Goal: Information Seeking & Learning: Learn about a topic

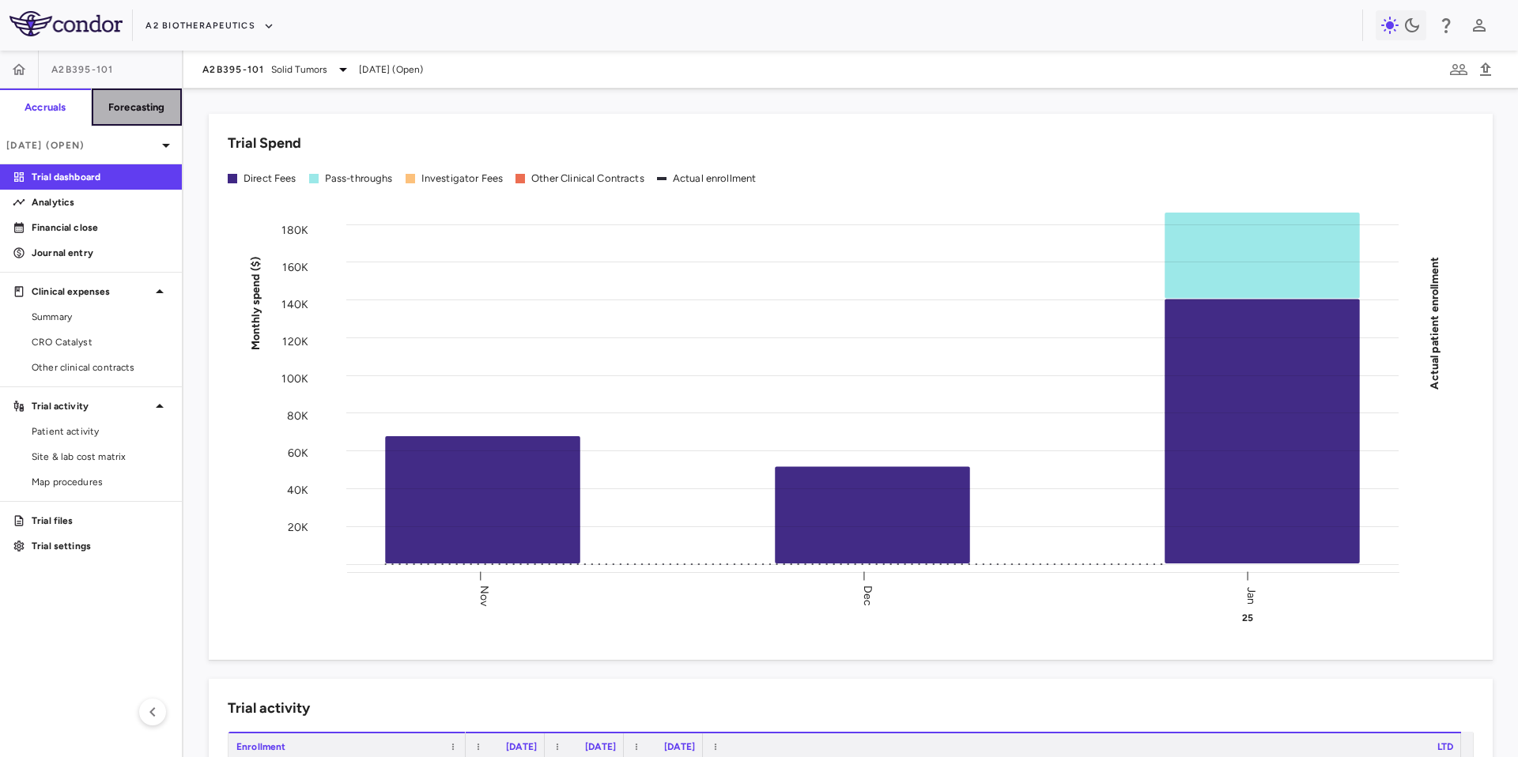
click at [122, 111] on h6 "Forecasting" at bounding box center [136, 107] width 57 height 14
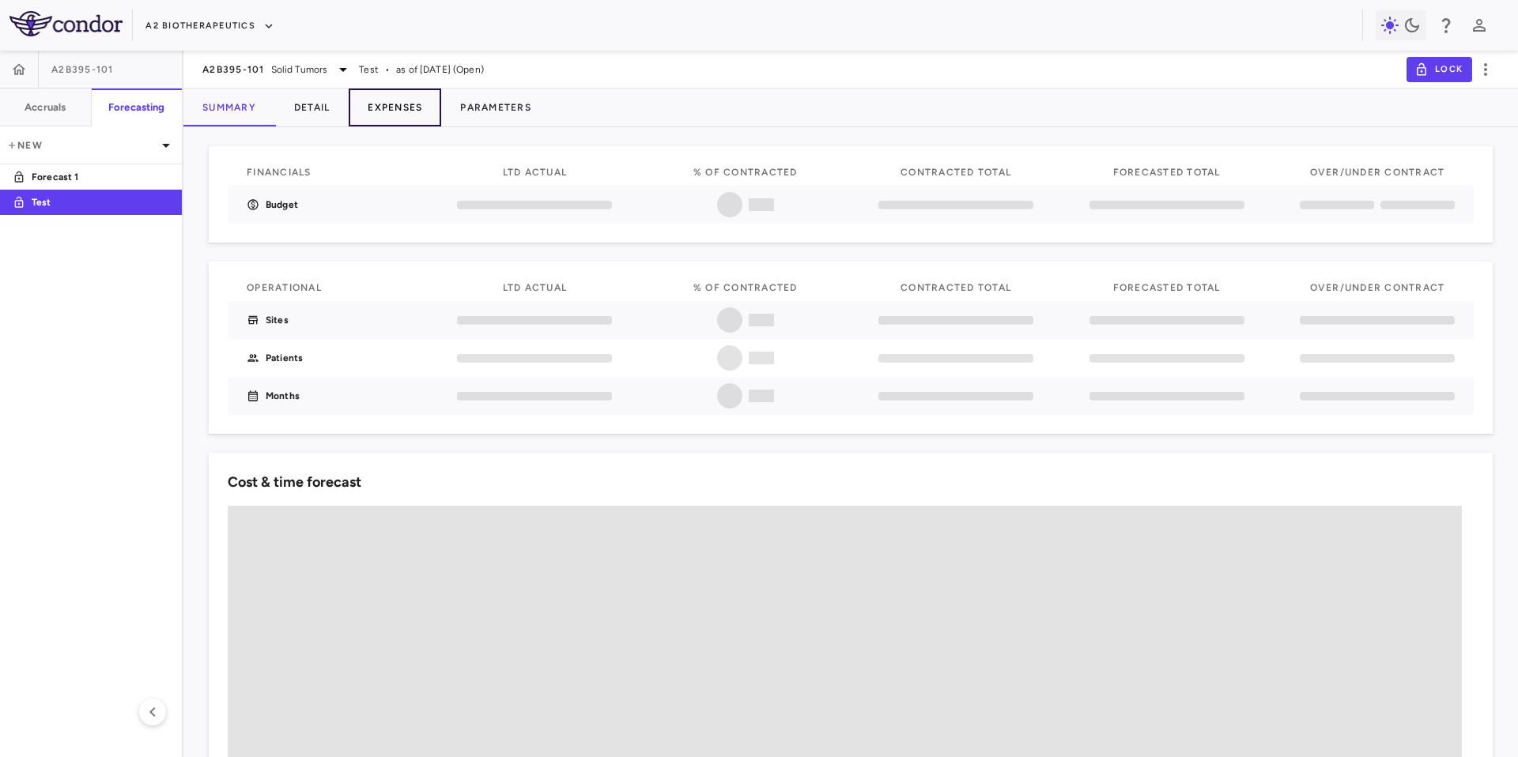
click at [399, 107] on button "Expenses" at bounding box center [395, 108] width 92 height 38
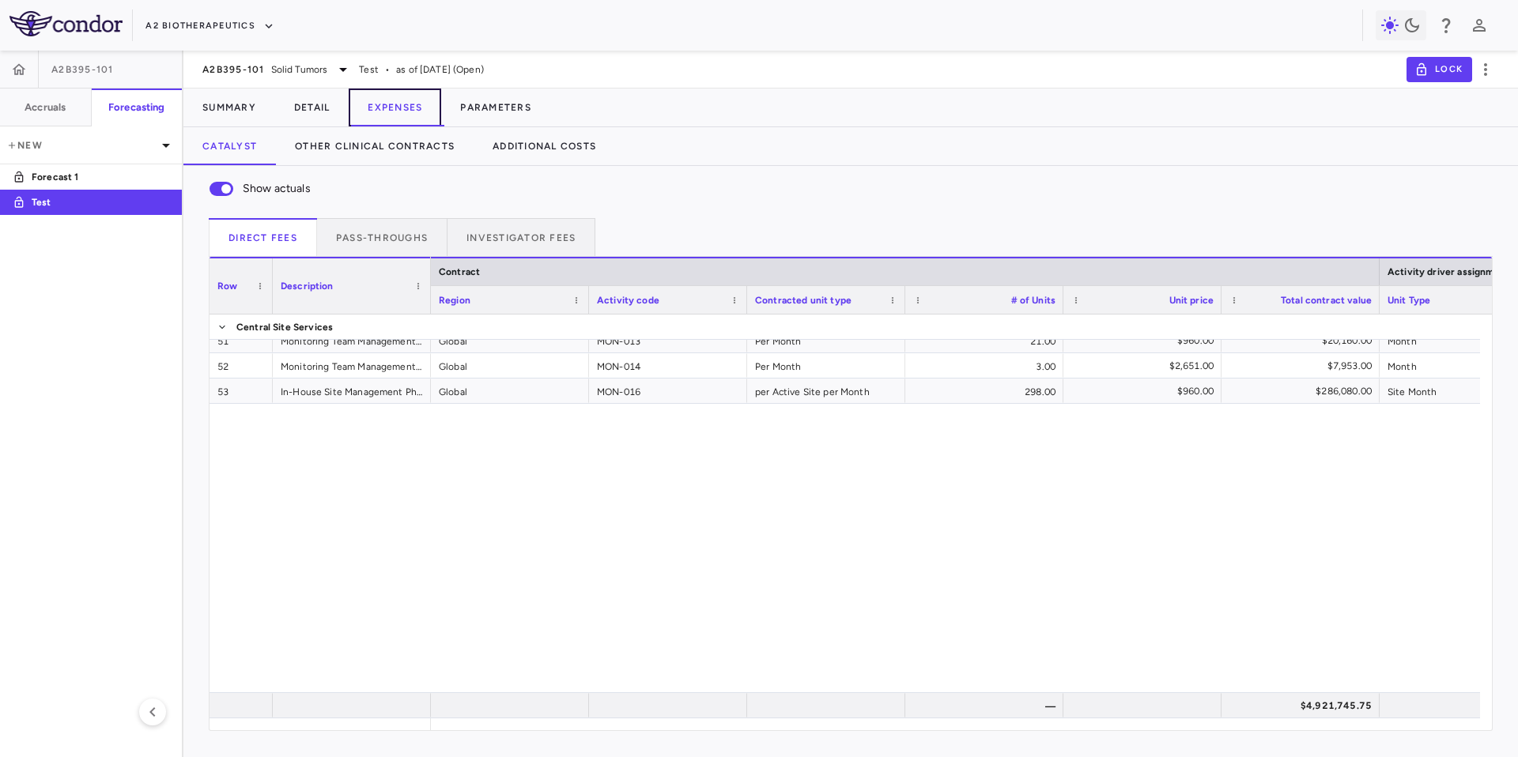
scroll to position [1571, 0]
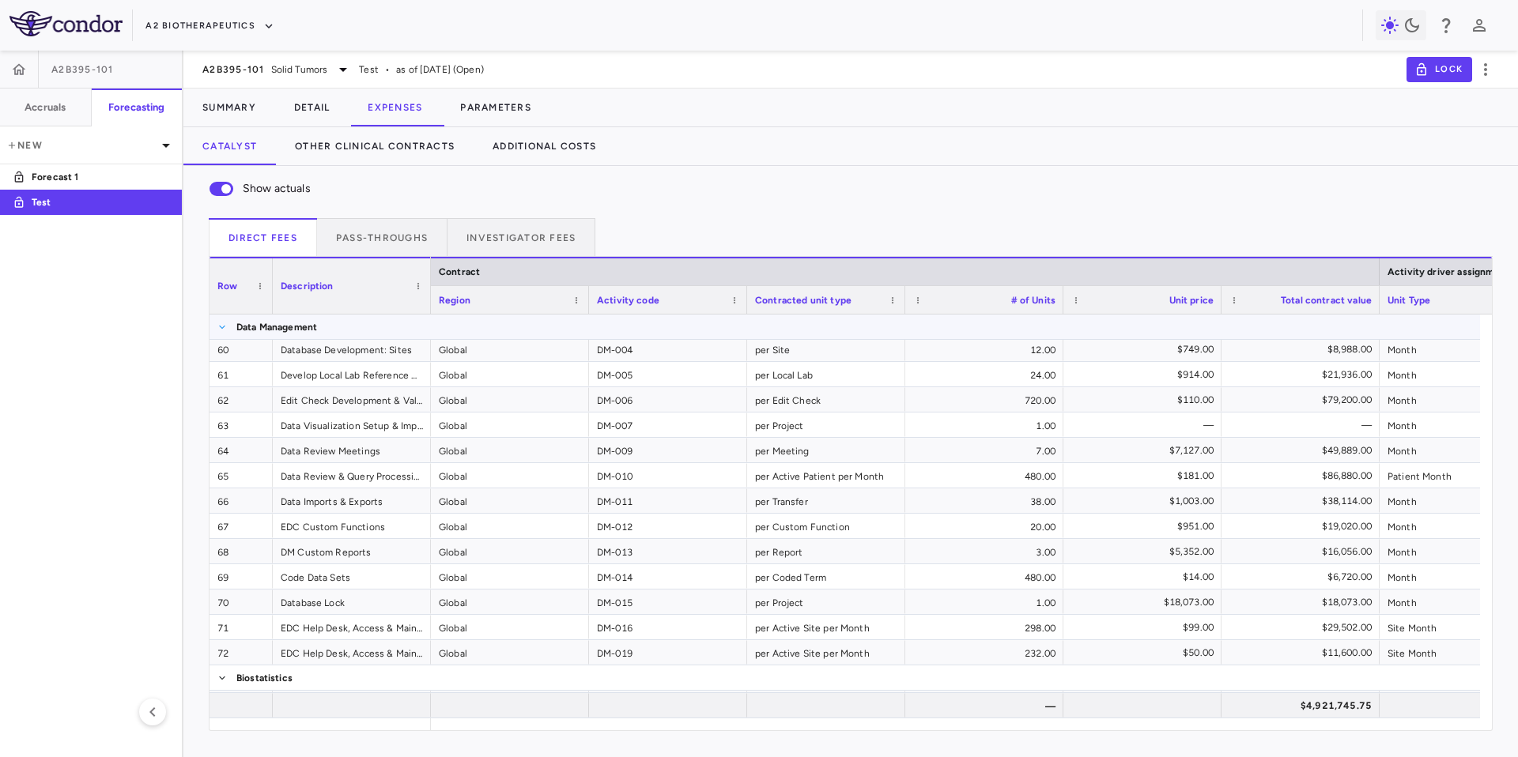
click at [221, 325] on span at bounding box center [221, 326] width 9 height 9
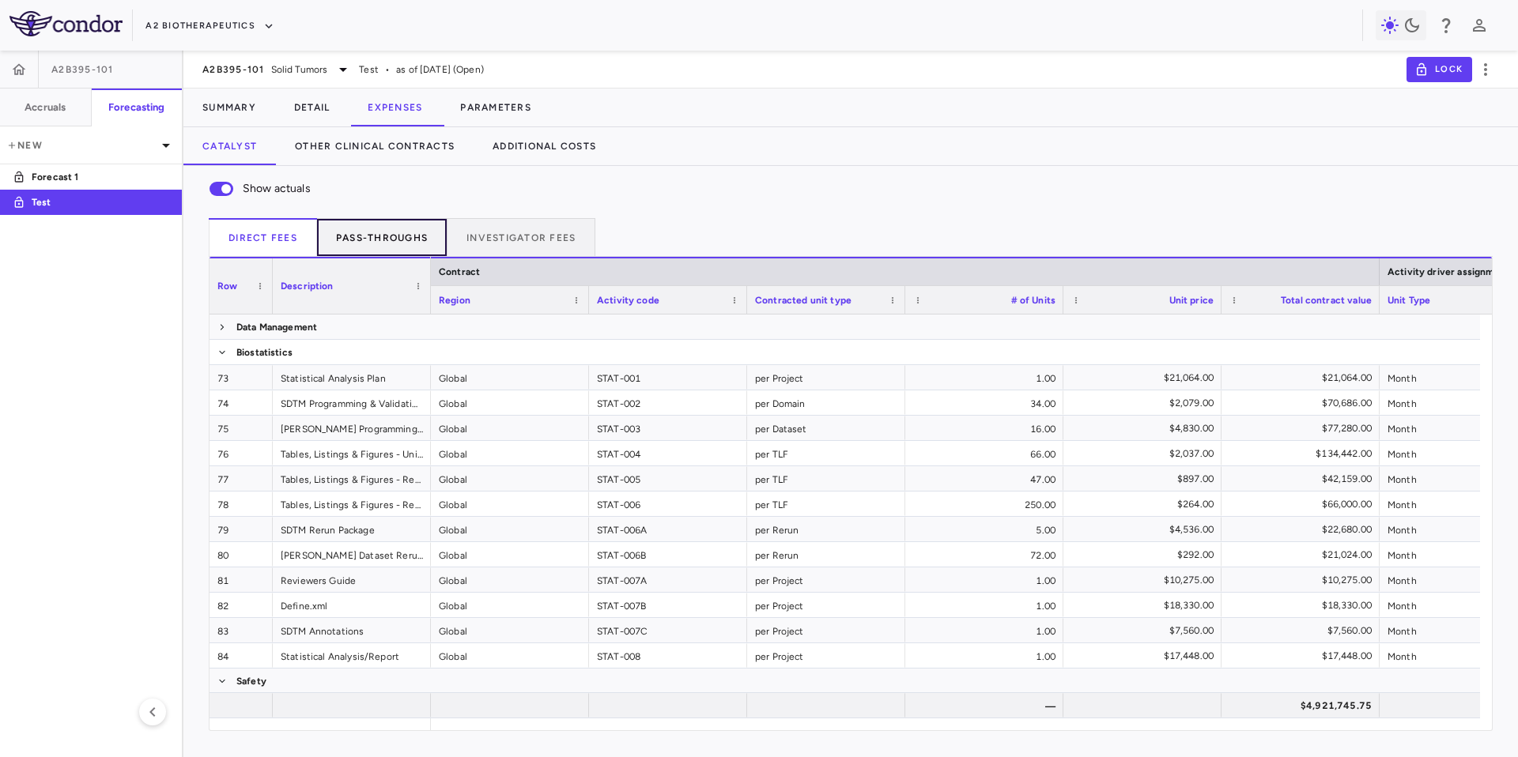
click at [383, 240] on button "Pass-throughs" at bounding box center [382, 237] width 130 height 38
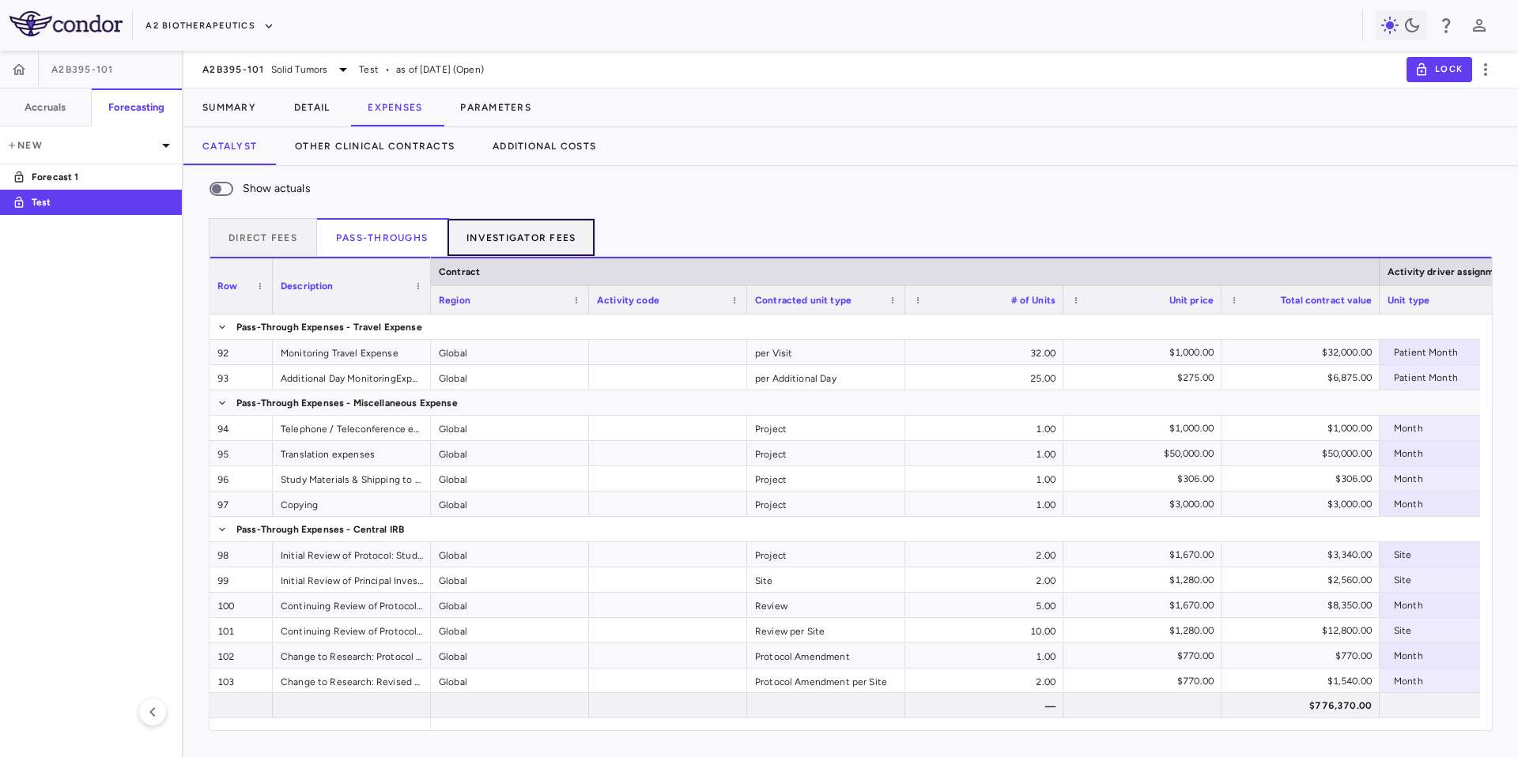
click at [571, 240] on button "Investigator Fees" at bounding box center [521, 237] width 148 height 38
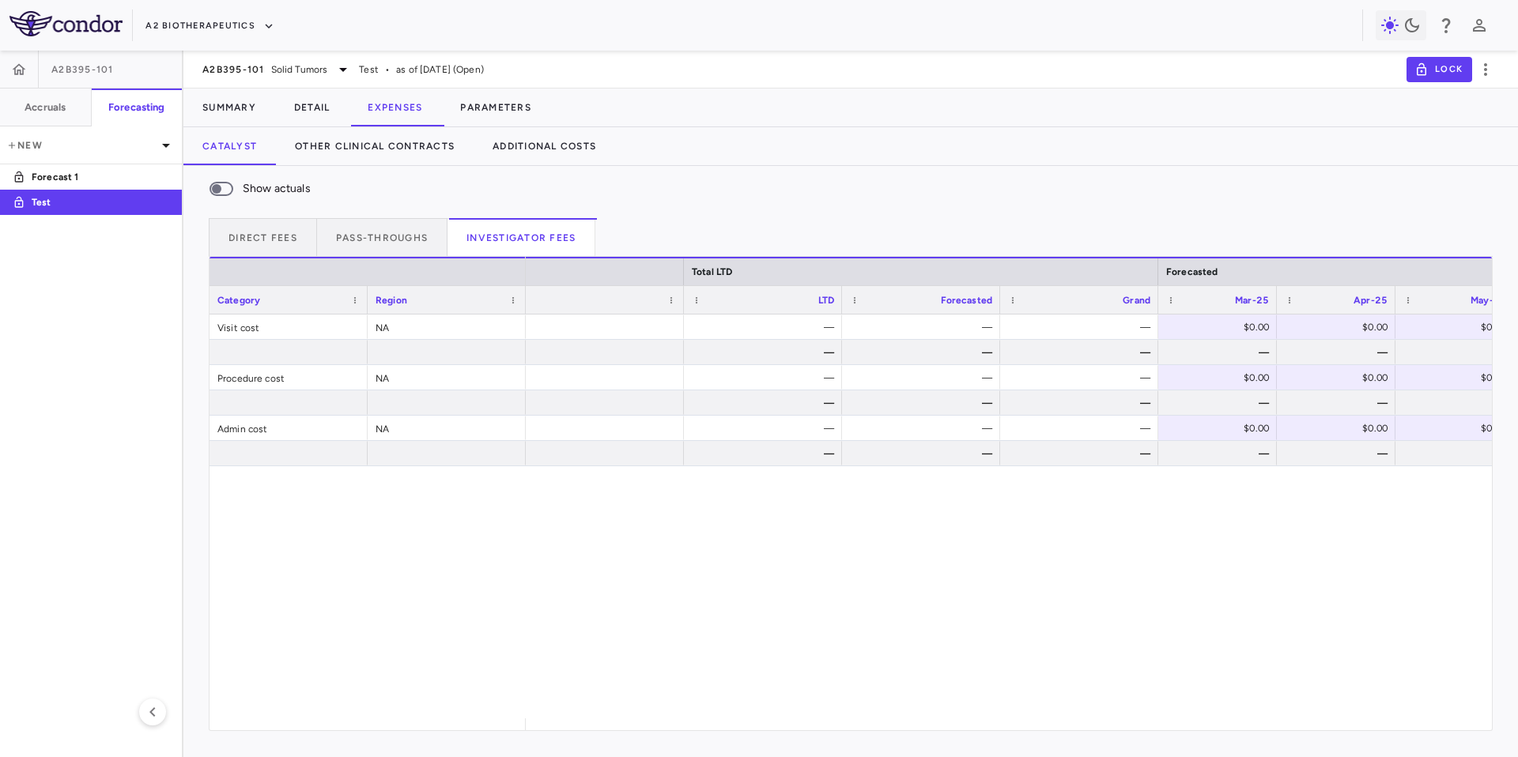
click at [285, 488] on div "Visit cost NA Procedure cost NA Admin cost NA — — — $0.00 $0.00 $0.00 — — — — —…" at bounding box center [850, 517] width 1282 height 404
click at [375, 157] on button "Other Clinical Contracts" at bounding box center [375, 146] width 198 height 38
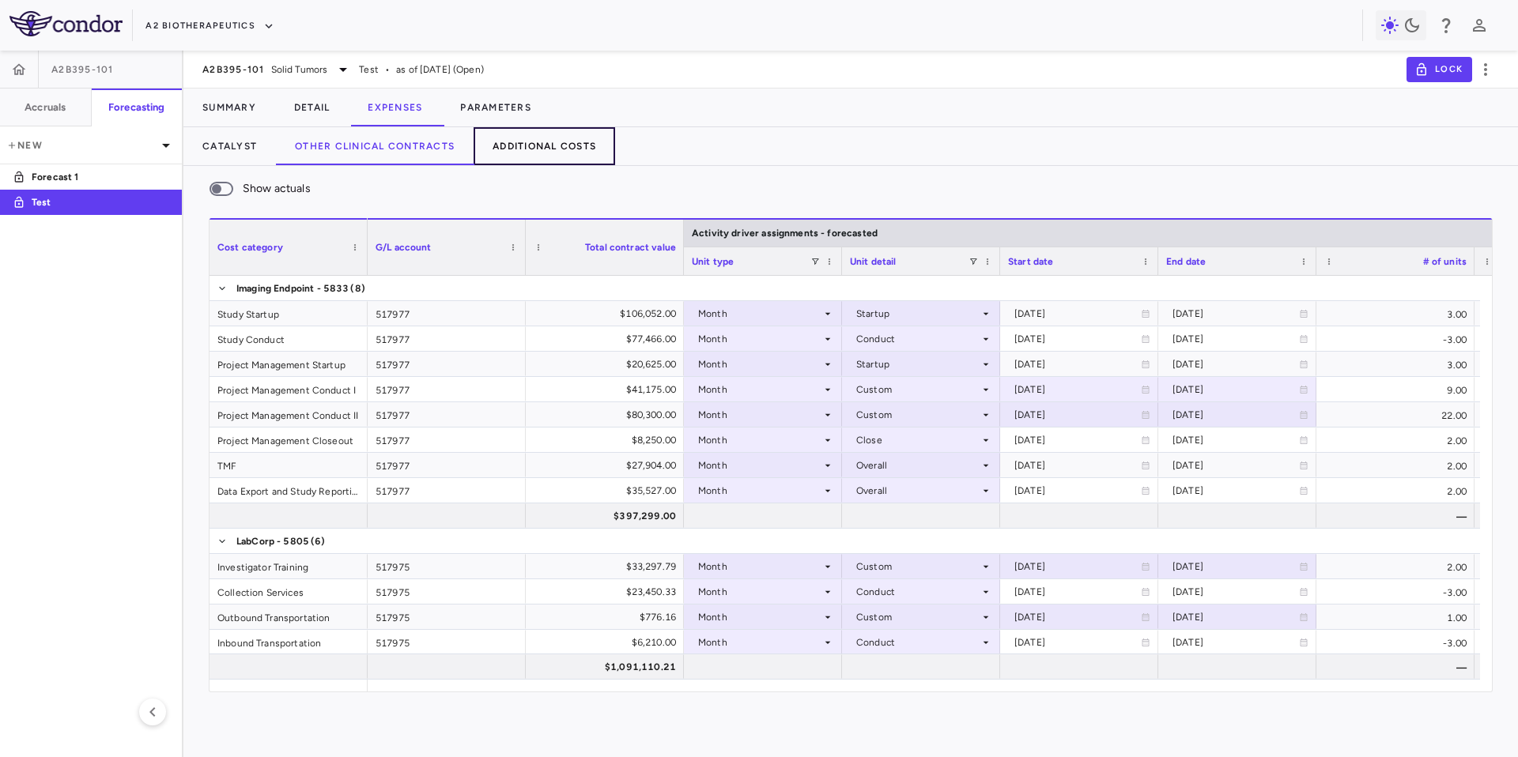
click at [518, 136] on button "Additional Costs" at bounding box center [543, 146] width 141 height 38
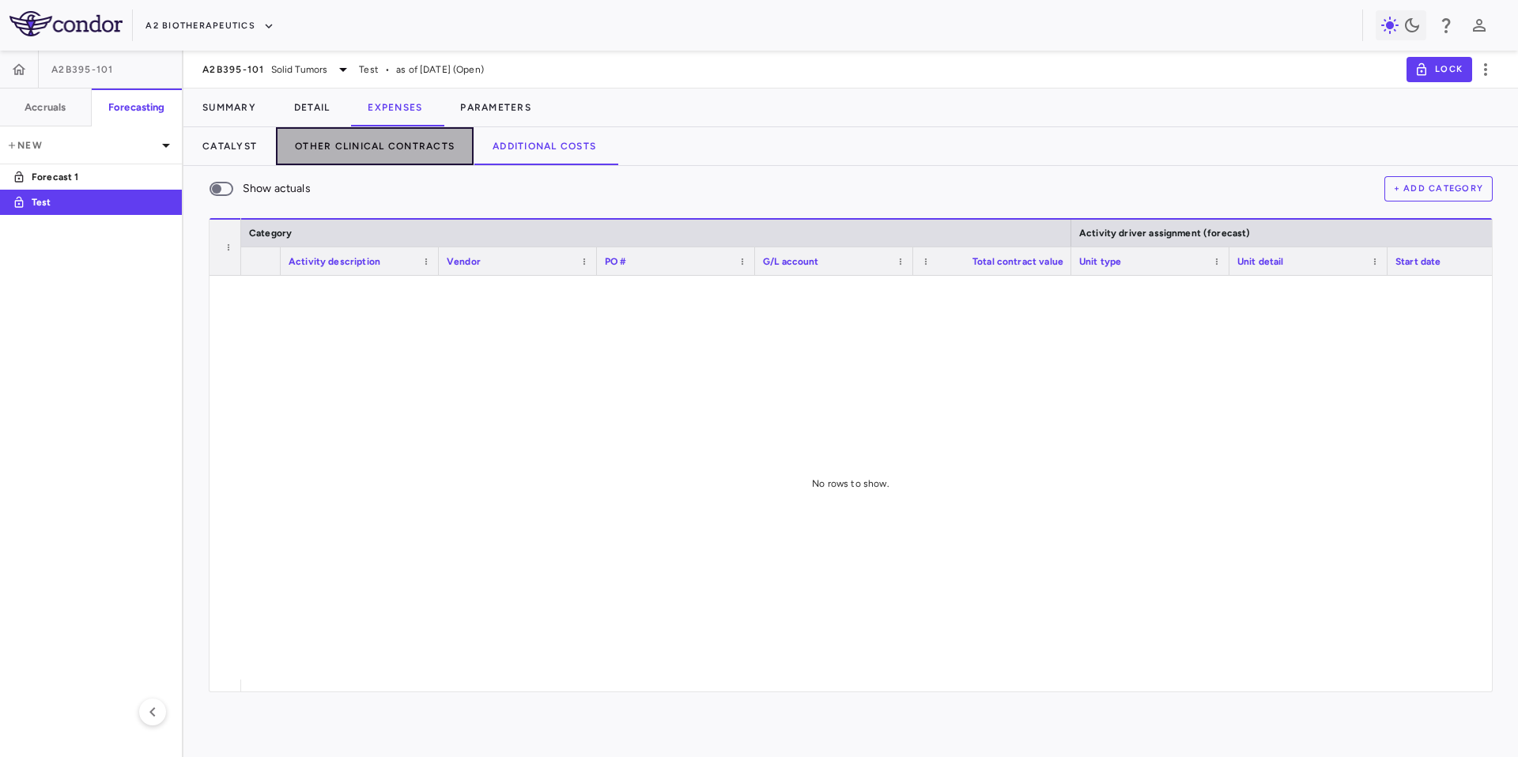
click at [442, 151] on button "Other Clinical Contracts" at bounding box center [375, 146] width 198 height 38
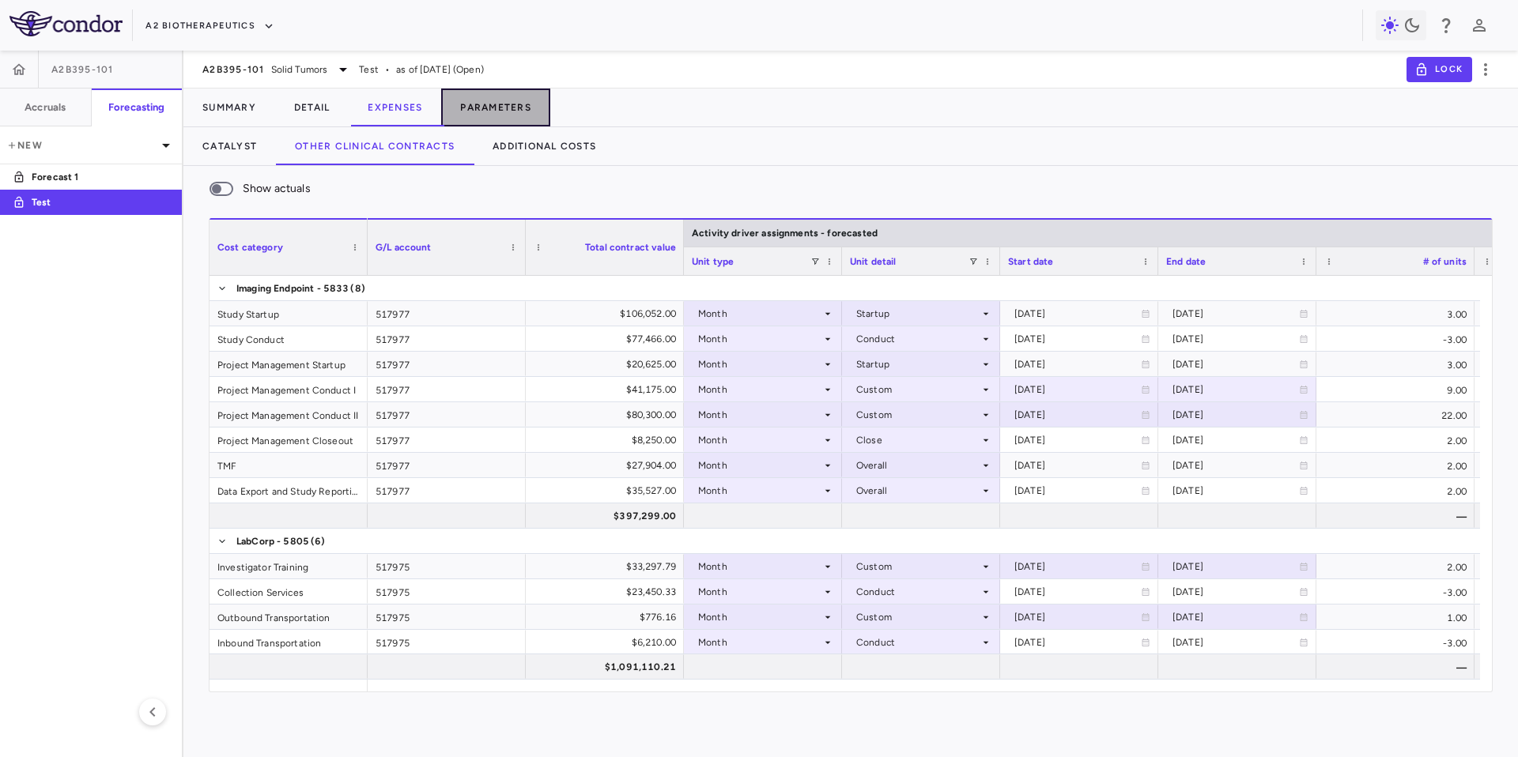
click at [520, 92] on button "Parameters" at bounding box center [495, 108] width 109 height 38
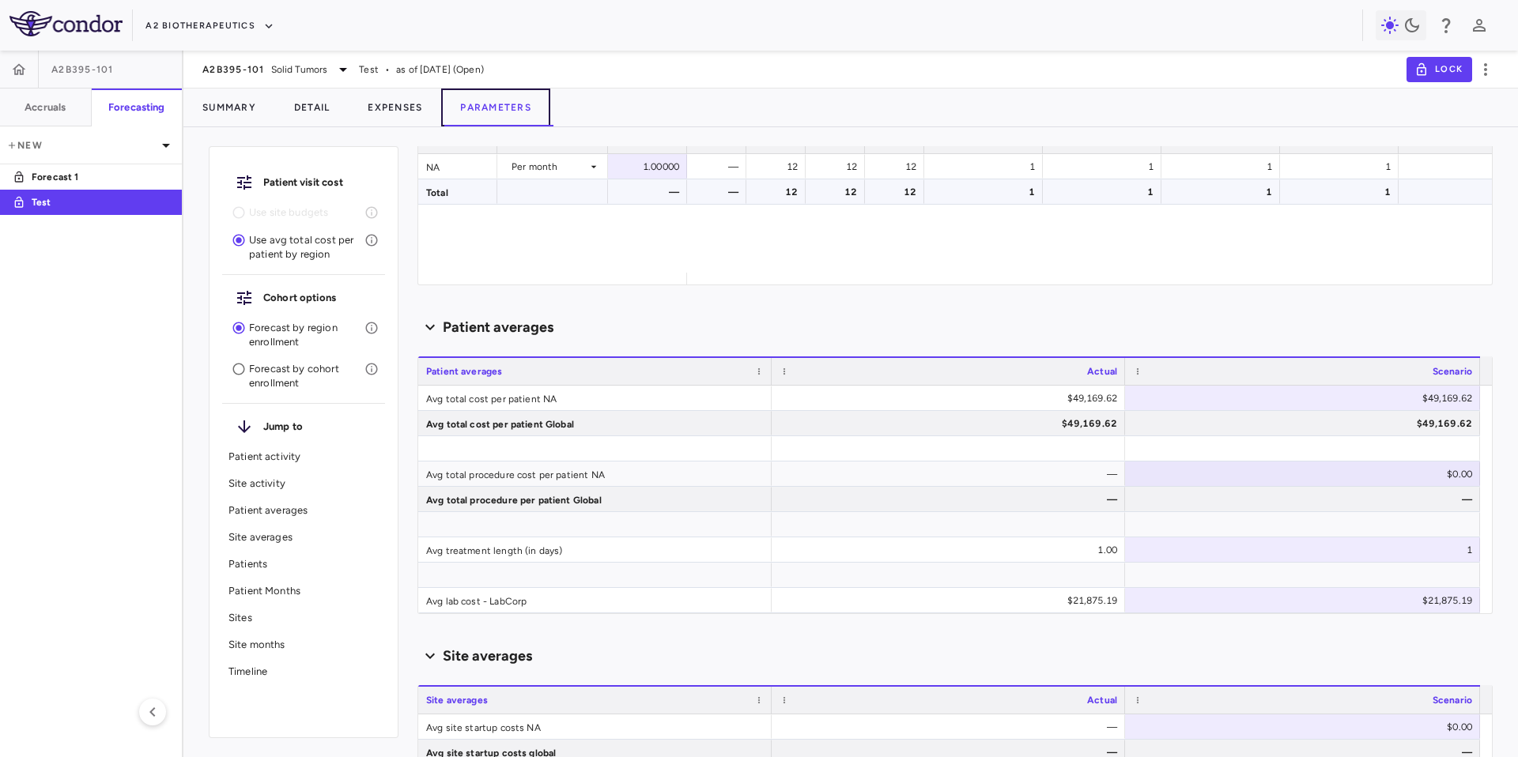
scroll to position [477, 0]
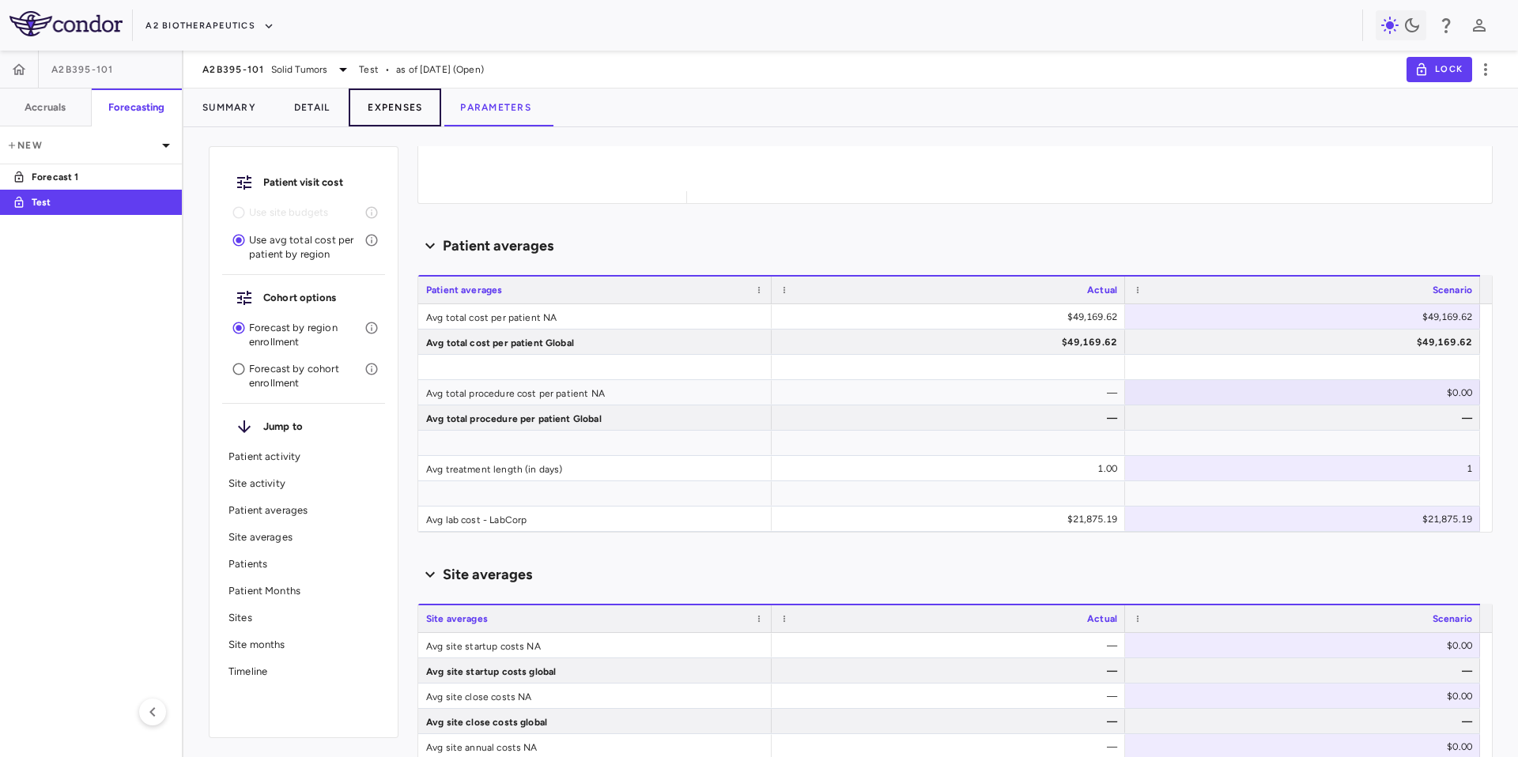
click at [390, 105] on button "Expenses" at bounding box center [395, 108] width 92 height 38
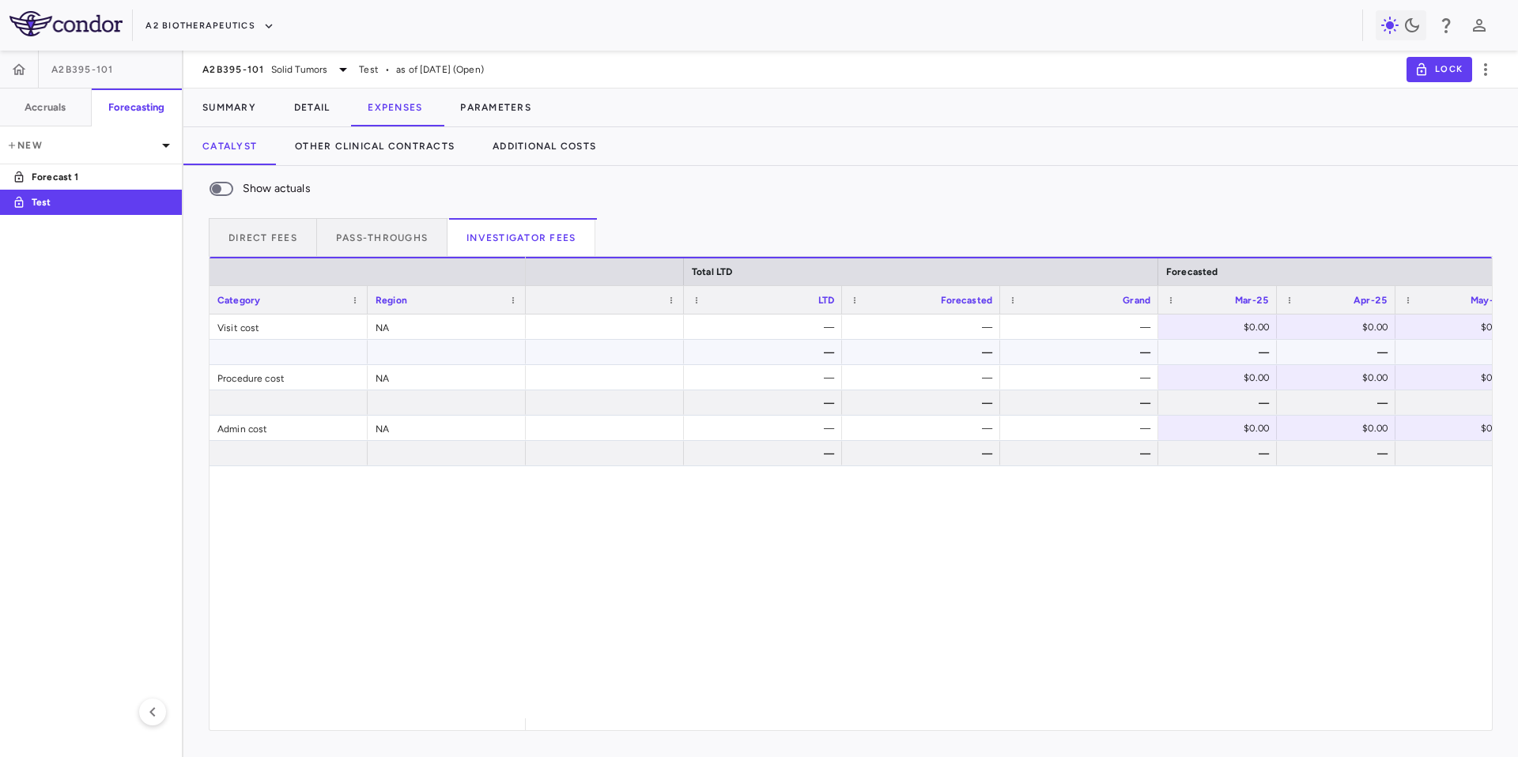
click at [325, 341] on div at bounding box center [288, 352] width 158 height 25
click at [251, 243] on button "Direct Fees" at bounding box center [263, 237] width 108 height 38
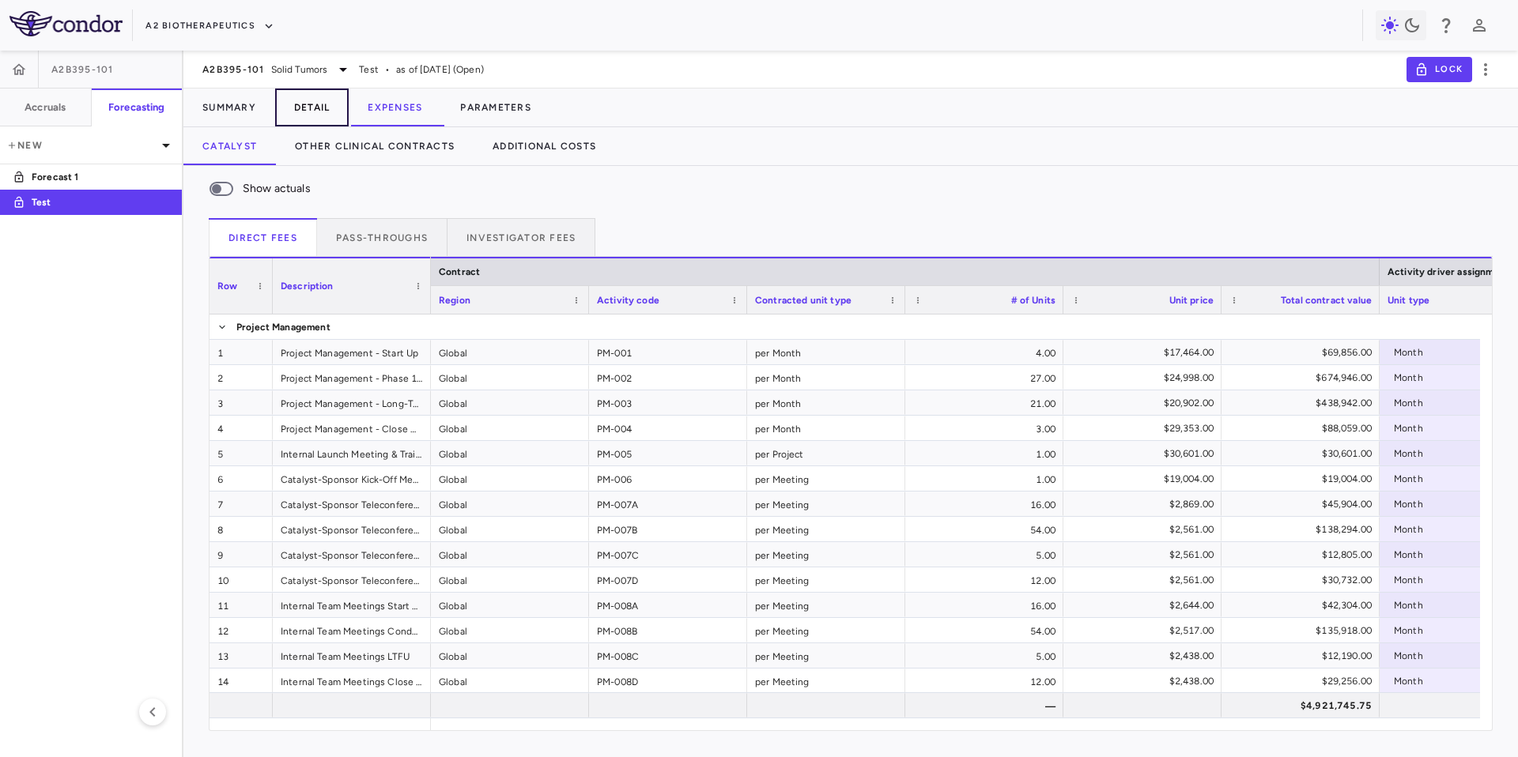
click at [283, 104] on button "Detail" at bounding box center [312, 108] width 74 height 38
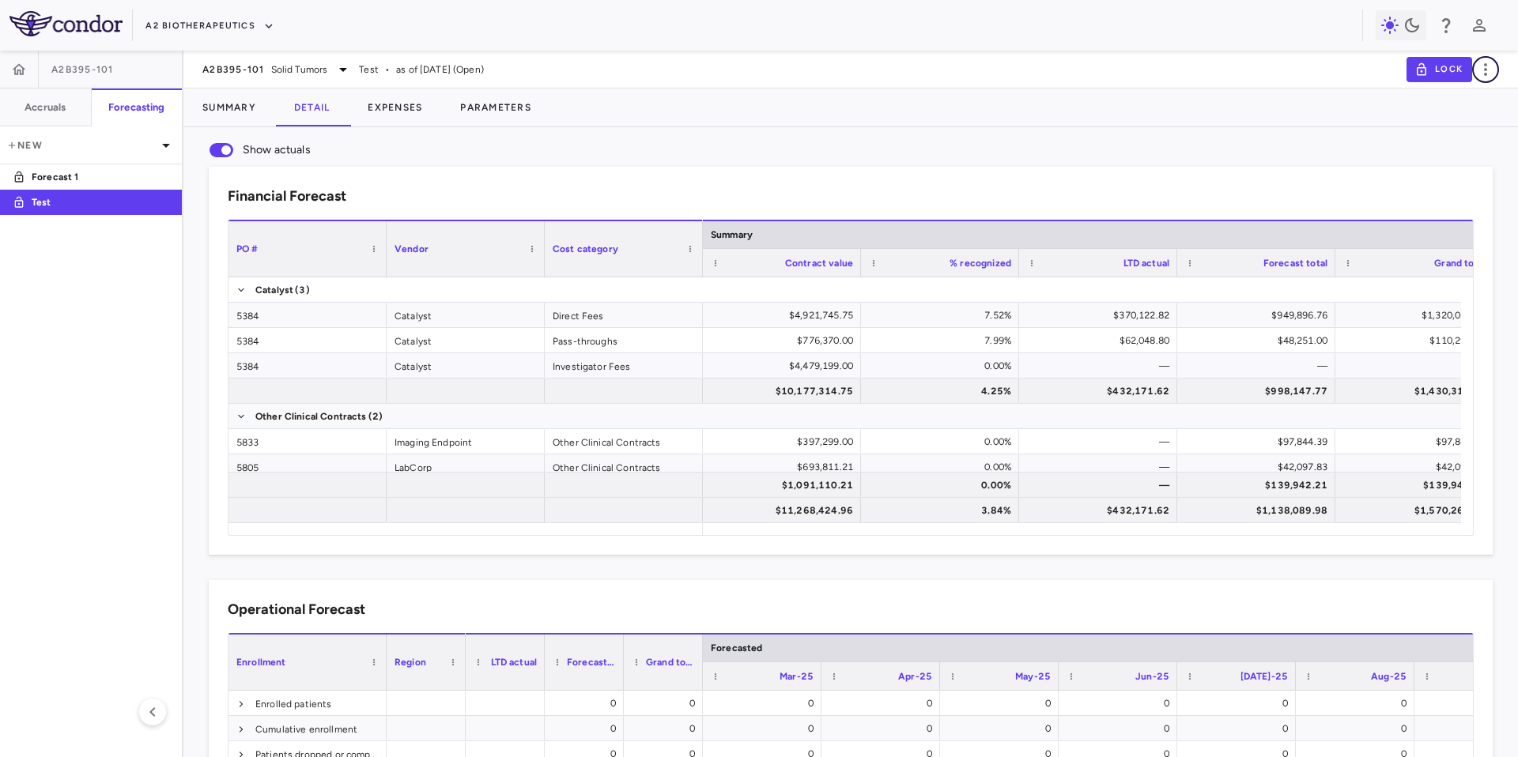
click at [1487, 74] on icon "button" at bounding box center [1485, 69] width 19 height 19
click at [1330, 143] on div at bounding box center [759, 378] width 1518 height 757
click at [799, 144] on div "Financial Forecast Drag here to set column labels PO # Vendor Cost category" at bounding box center [837, 347] width 1309 height 413
